Goal: Browse casually: Explore the website without a specific task or goal

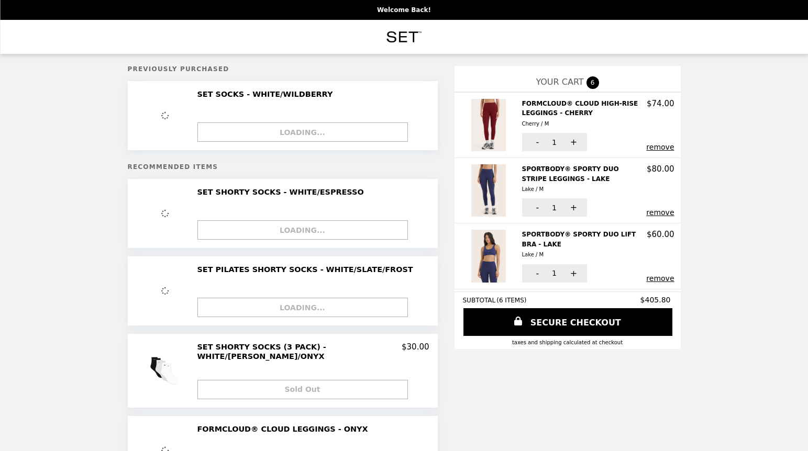
click at [396, 40] on img "Main" at bounding box center [404, 36] width 46 height 21
